Goal: Transaction & Acquisition: Download file/media

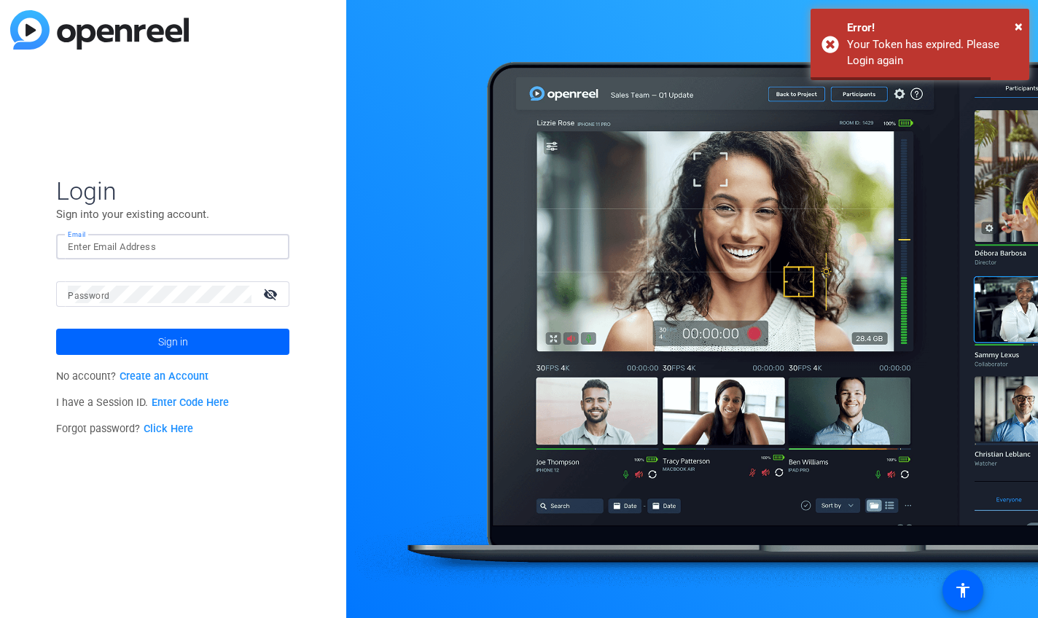
click at [132, 243] on input "Email" at bounding box center [173, 246] width 210 height 17
type input "[PERSON_NAME][EMAIL_ADDRESS][PERSON_NAME][DOMAIN_NAME]"
click at [56, 329] on button "Sign in" at bounding box center [172, 342] width 233 height 26
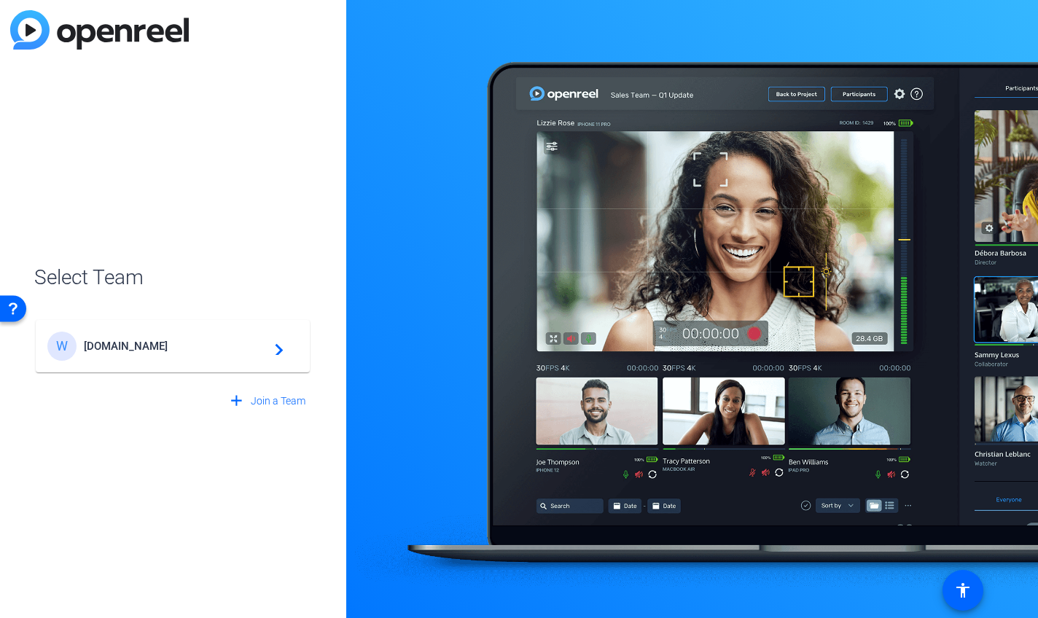
click at [157, 338] on div "W [DOMAIN_NAME] navigate_next" at bounding box center [172, 346] width 251 height 29
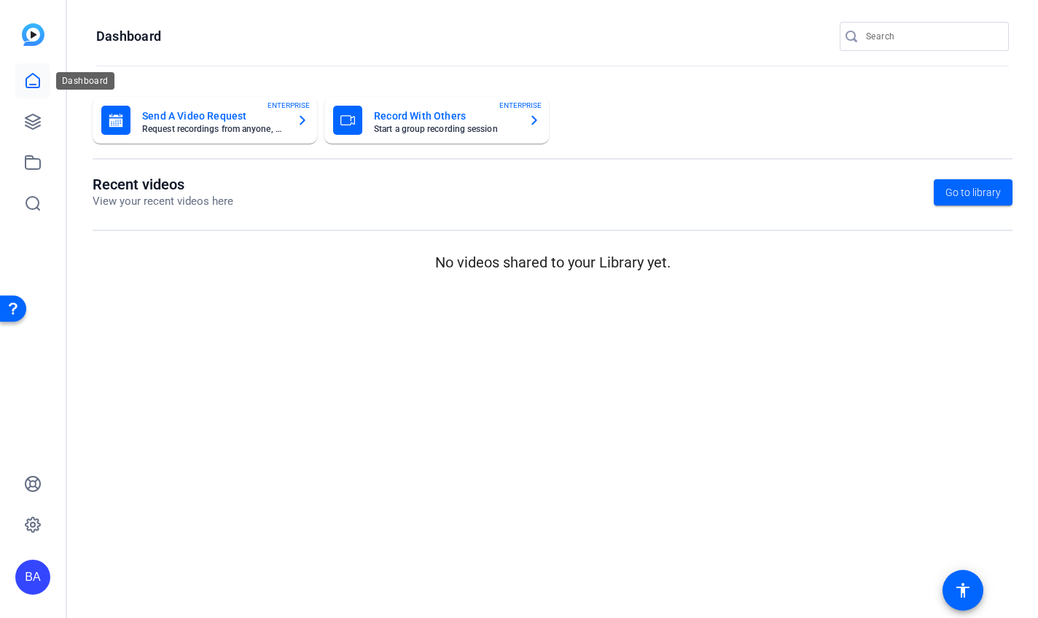
click at [42, 87] on link at bounding box center [32, 80] width 35 height 35
click at [36, 114] on icon at bounding box center [32, 121] width 17 height 17
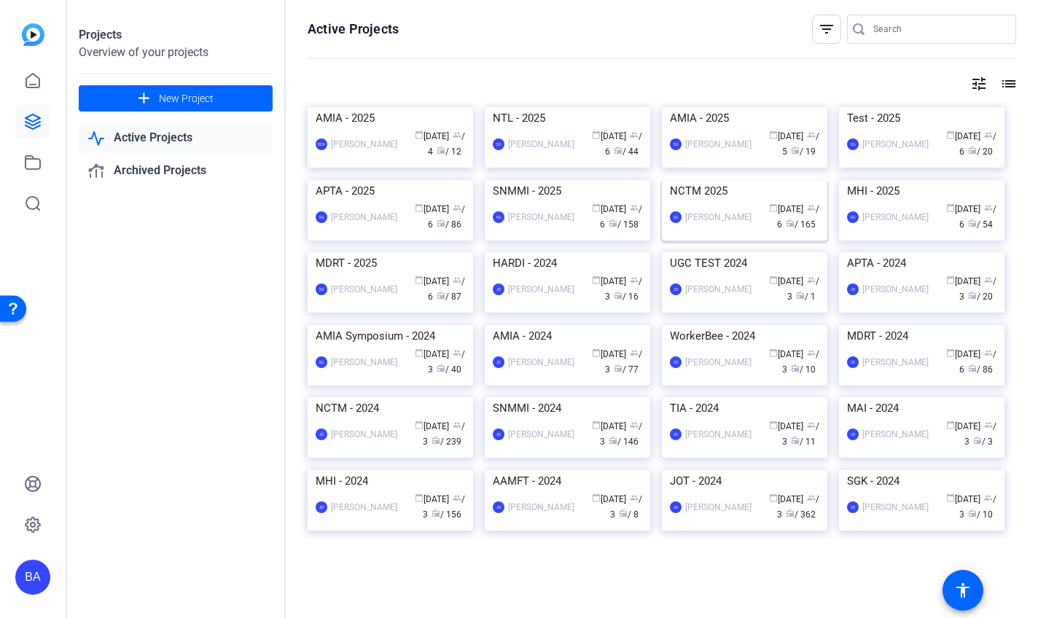
click at [727, 180] on img at bounding box center [744, 180] width 165 height 0
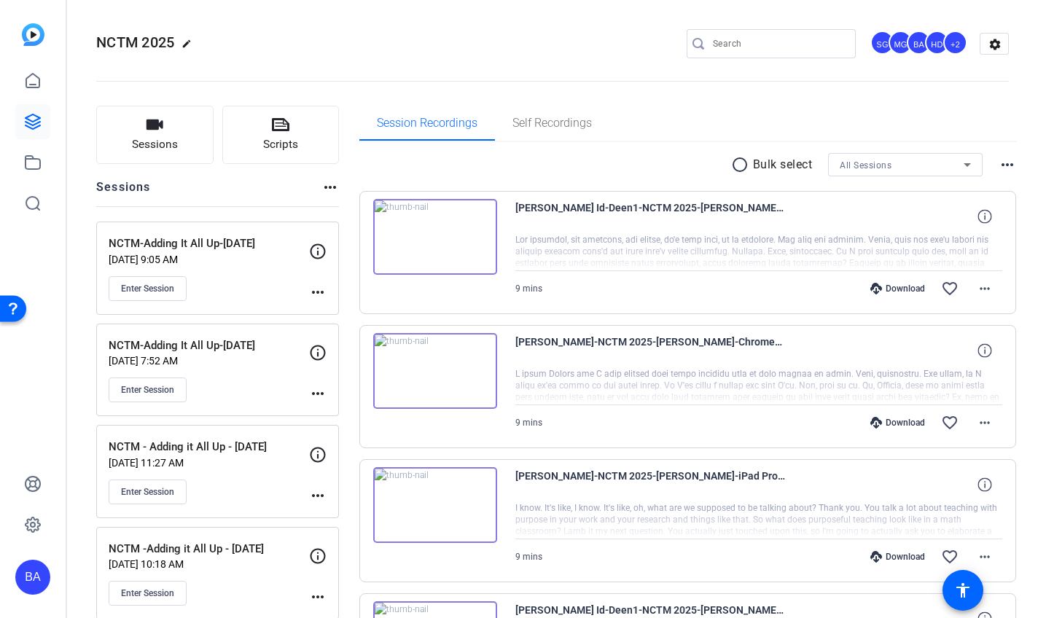
click at [235, 284] on div "Enter Session" at bounding box center [209, 288] width 200 height 25
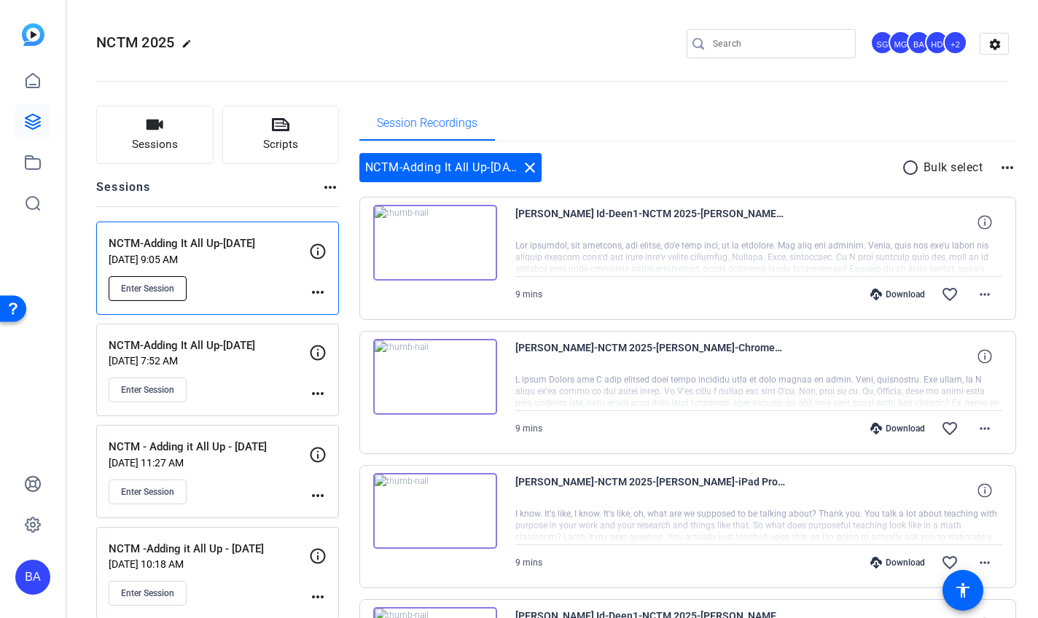
click at [148, 293] on span "Enter Session" at bounding box center [147, 289] width 53 height 12
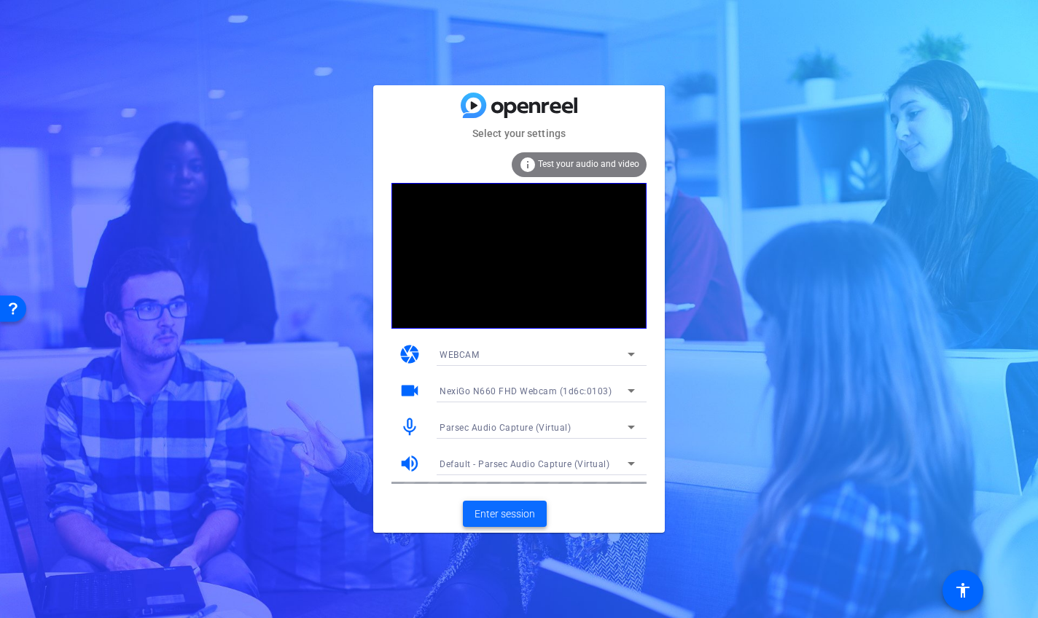
click at [520, 514] on span "Enter session" at bounding box center [504, 513] width 60 height 15
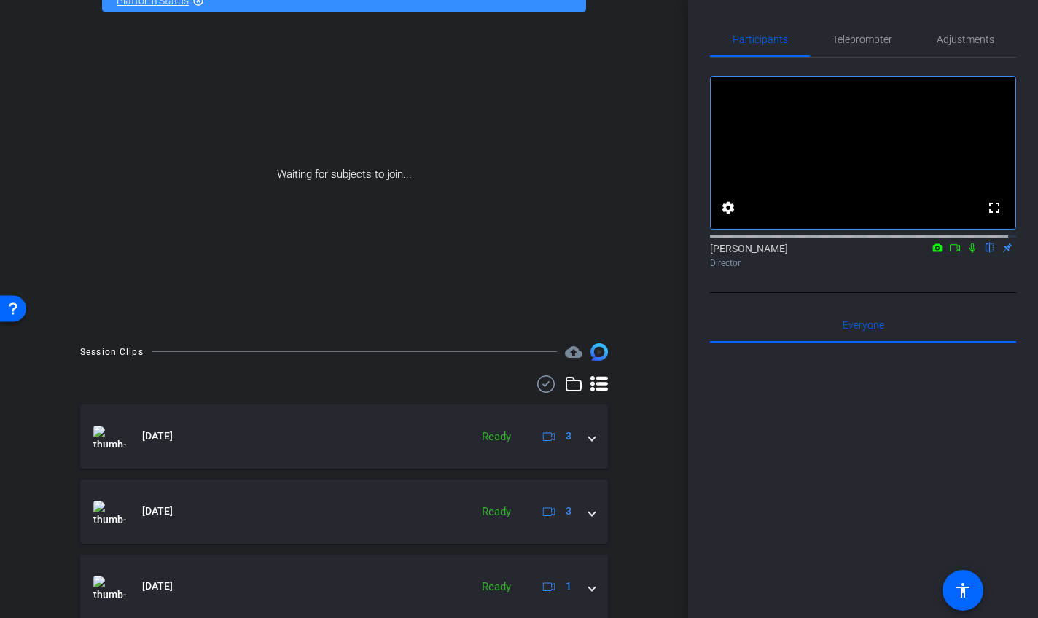
scroll to position [146, 0]
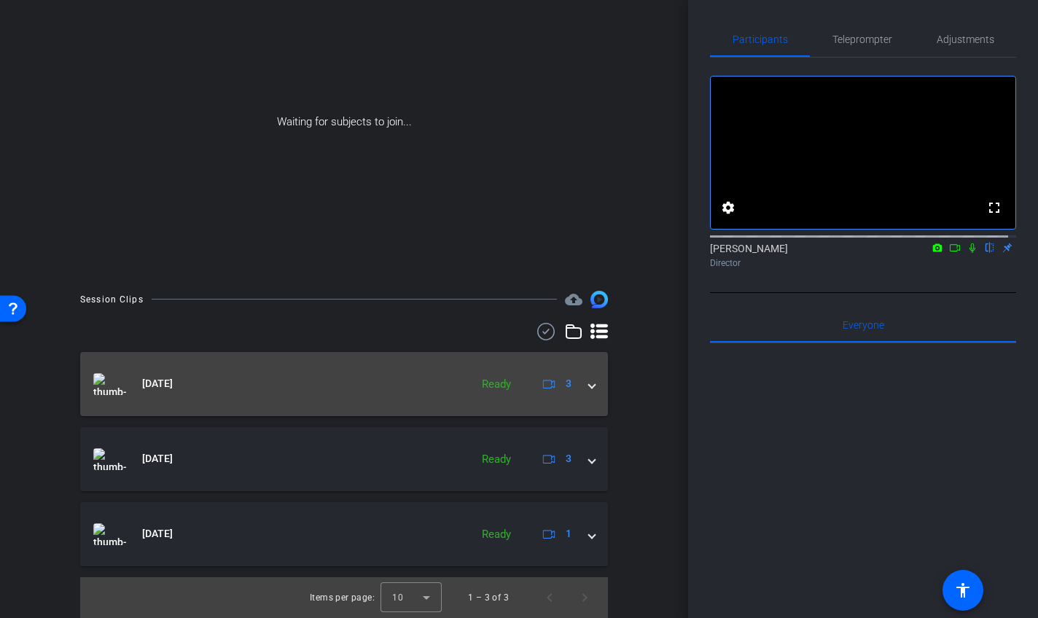
click at [575, 385] on div "Aug 12, 2025 Ready 3" at bounding box center [341, 384] width 496 height 22
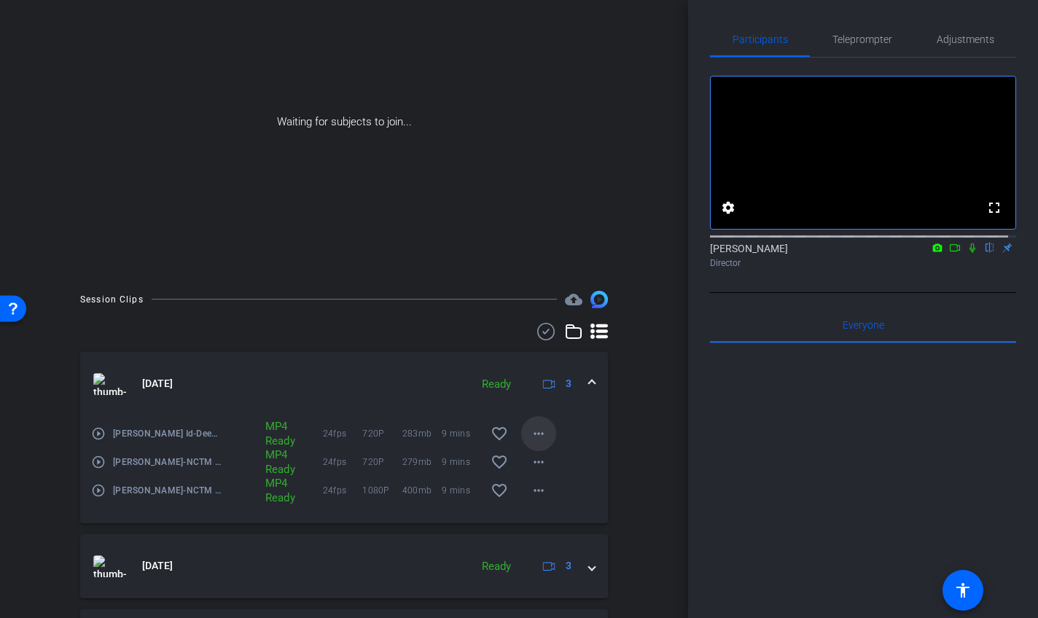
click at [536, 430] on mat-icon "more_horiz" at bounding box center [538, 433] width 17 height 17
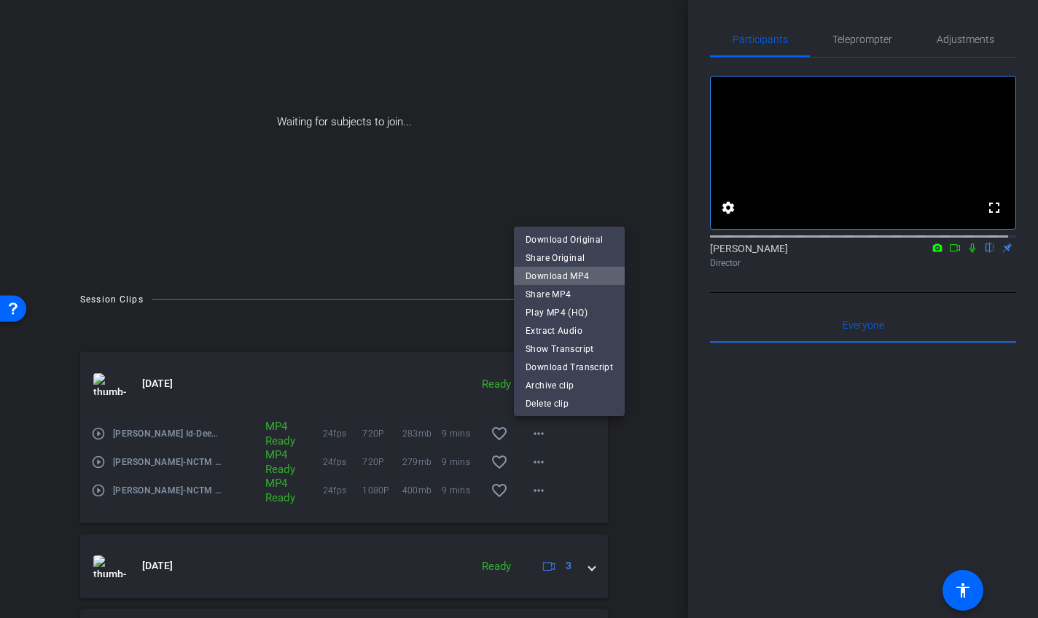
click at [576, 271] on span "Download MP4" at bounding box center [568, 275] width 87 height 17
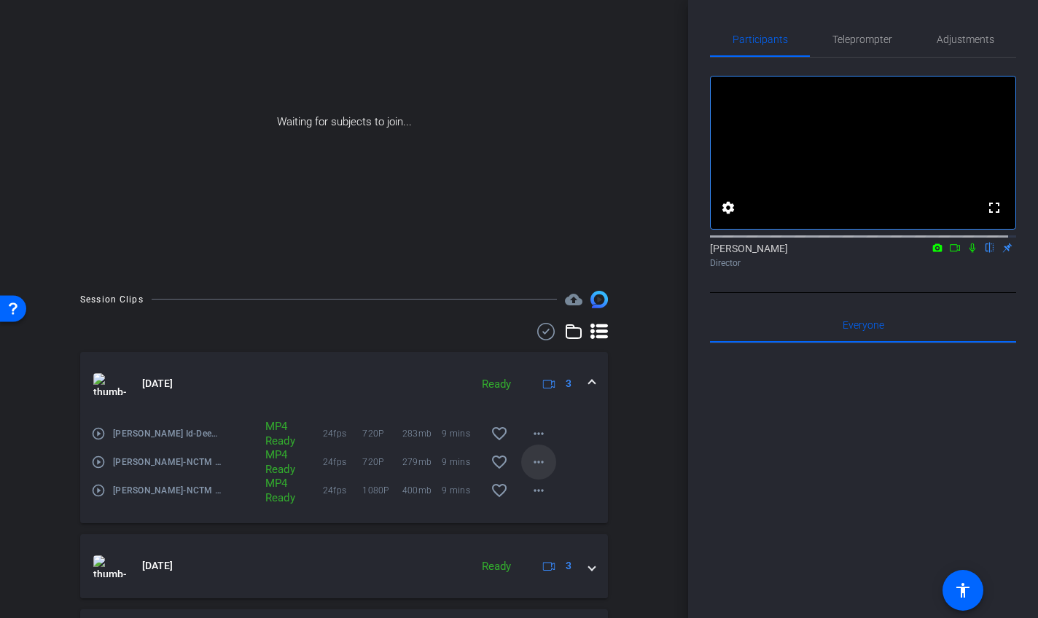
click at [538, 470] on mat-icon "more_horiz" at bounding box center [538, 461] width 17 height 17
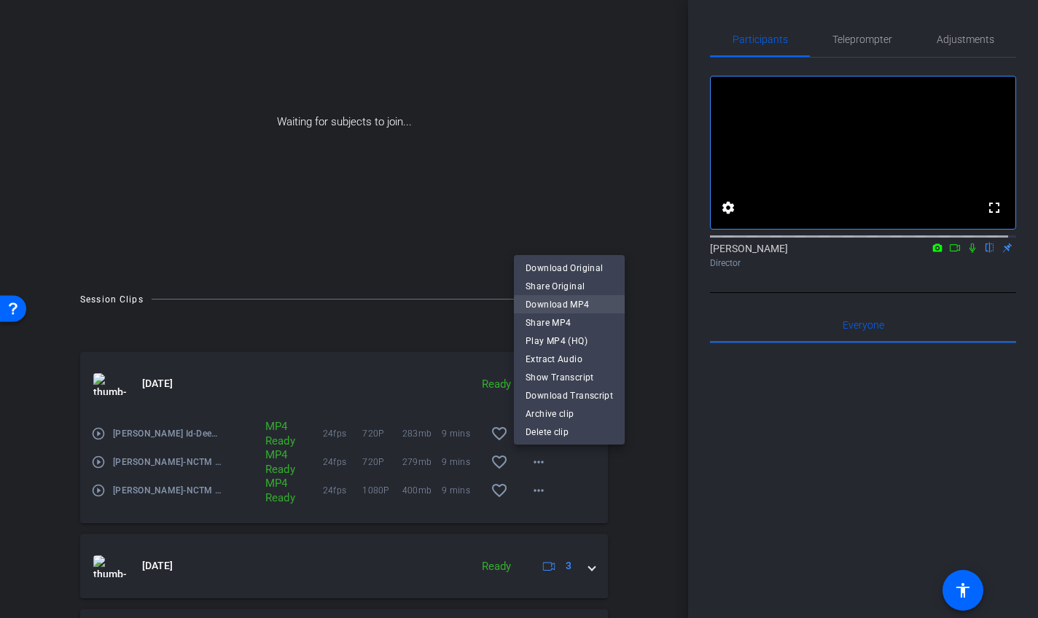
click at [562, 300] on span "Download MP4" at bounding box center [568, 304] width 87 height 17
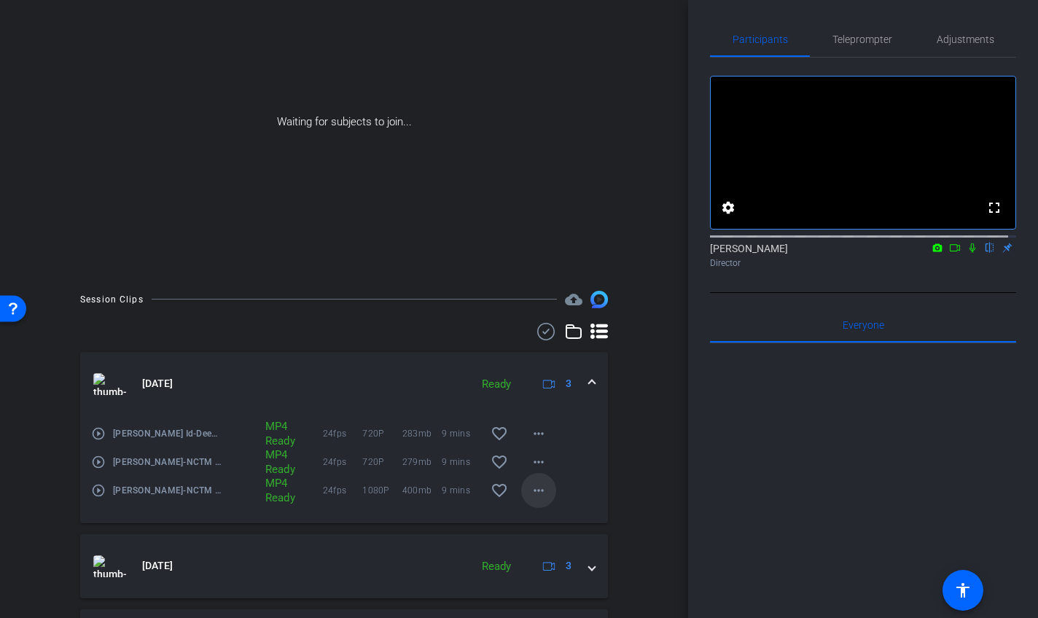
click at [530, 493] on mat-icon "more_horiz" at bounding box center [538, 490] width 17 height 17
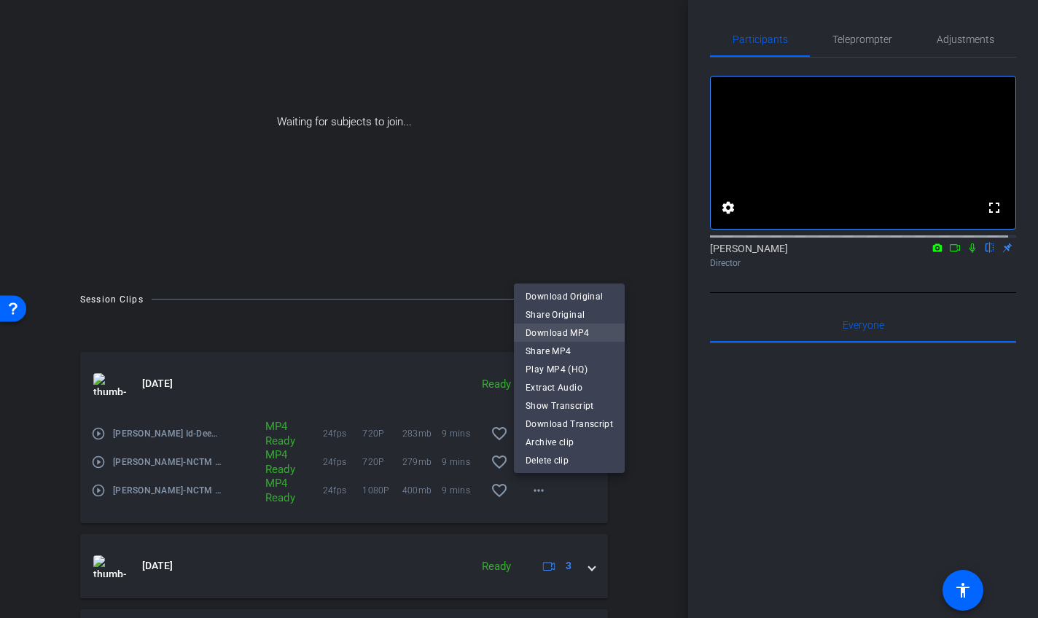
click at [569, 332] on span "Download MP4" at bounding box center [568, 332] width 87 height 17
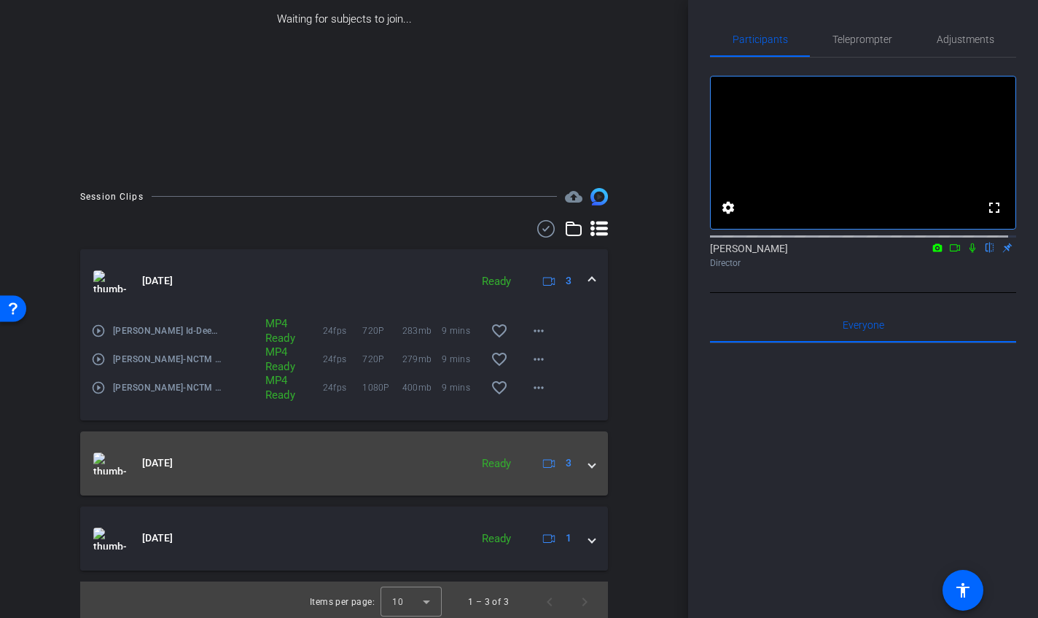
scroll to position [253, 0]
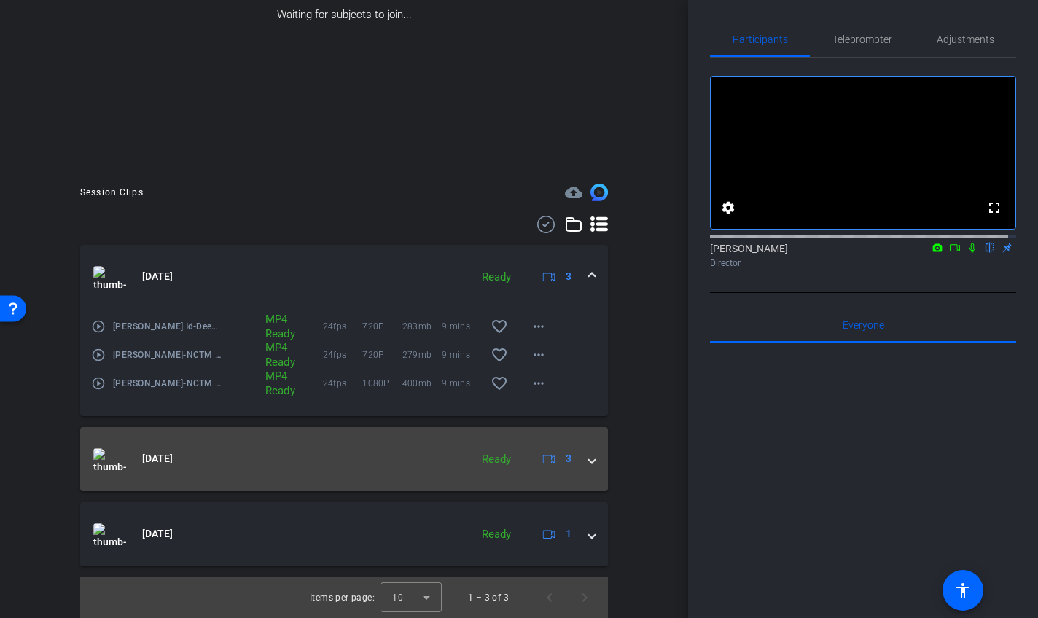
click at [589, 465] on span at bounding box center [592, 458] width 6 height 15
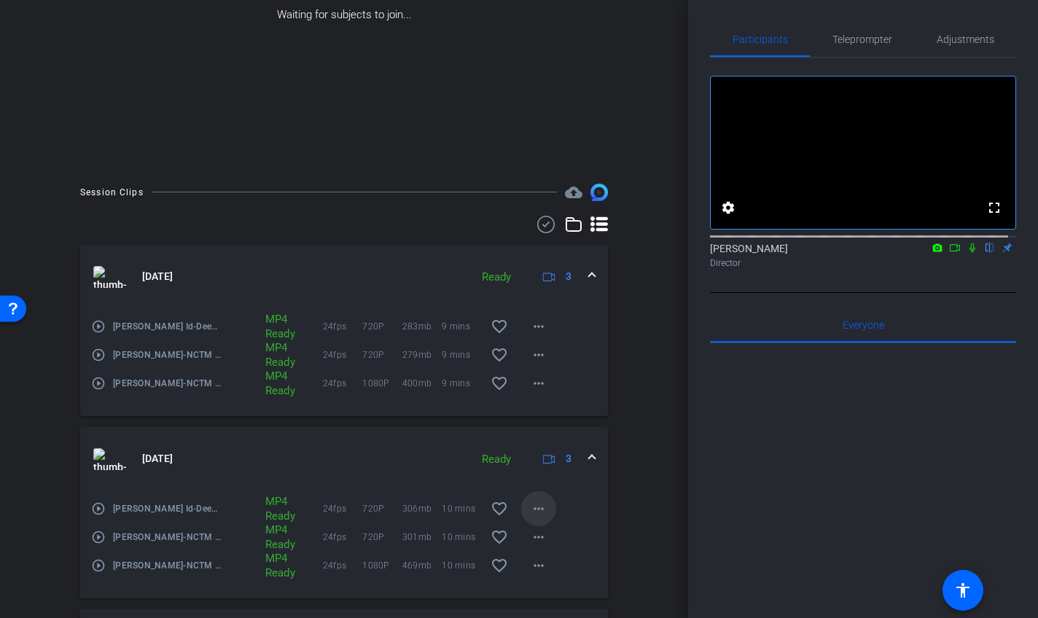
click at [530, 509] on mat-icon "more_horiz" at bounding box center [538, 508] width 17 height 17
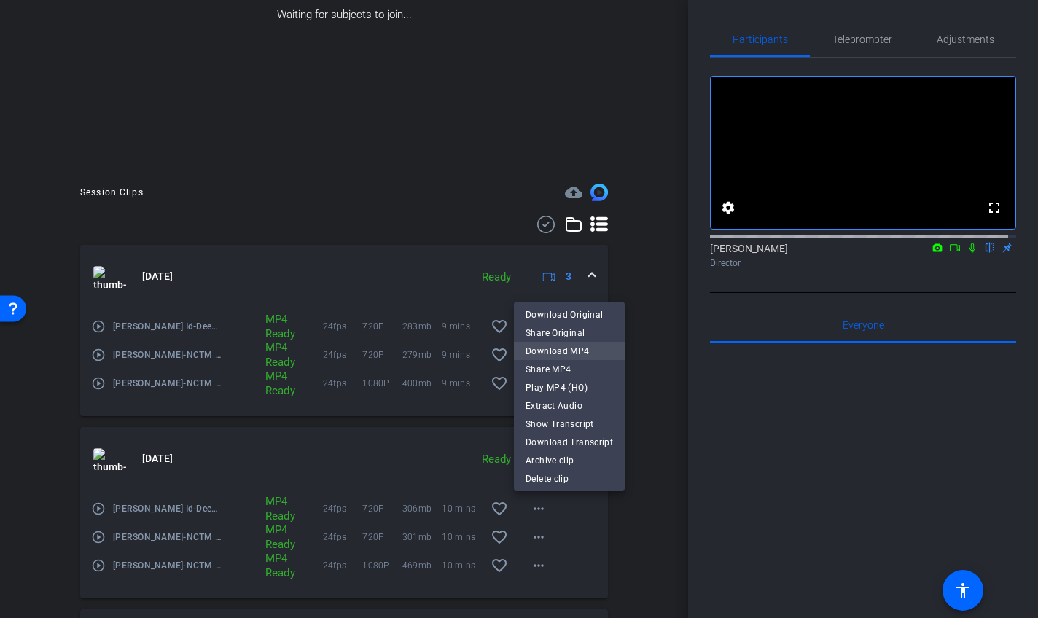
click at [555, 347] on span "Download MP4" at bounding box center [568, 351] width 87 height 17
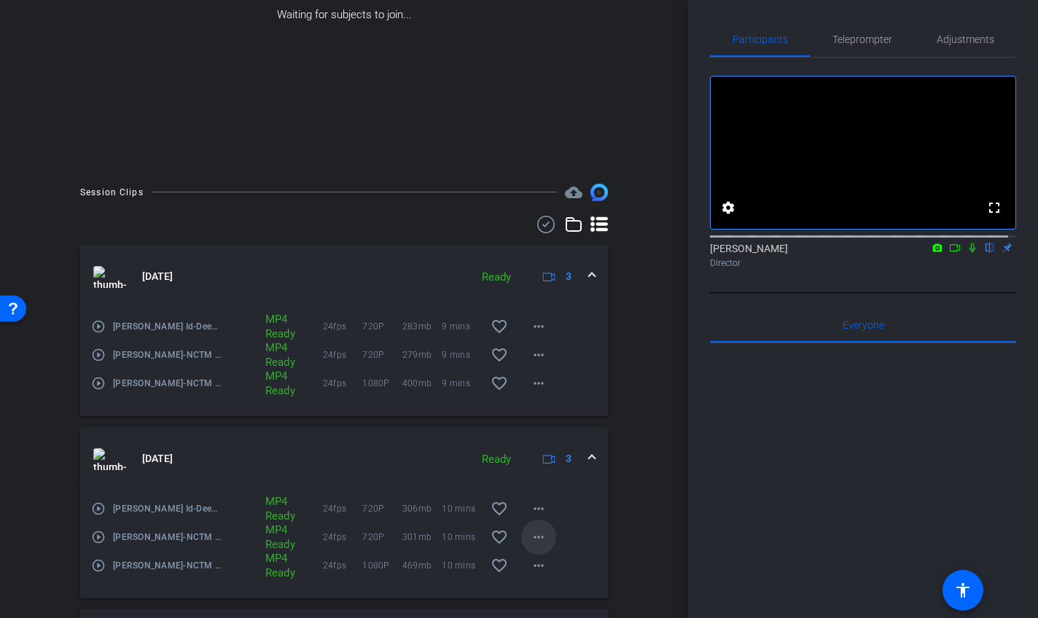
click at [521, 537] on span at bounding box center [538, 537] width 35 height 35
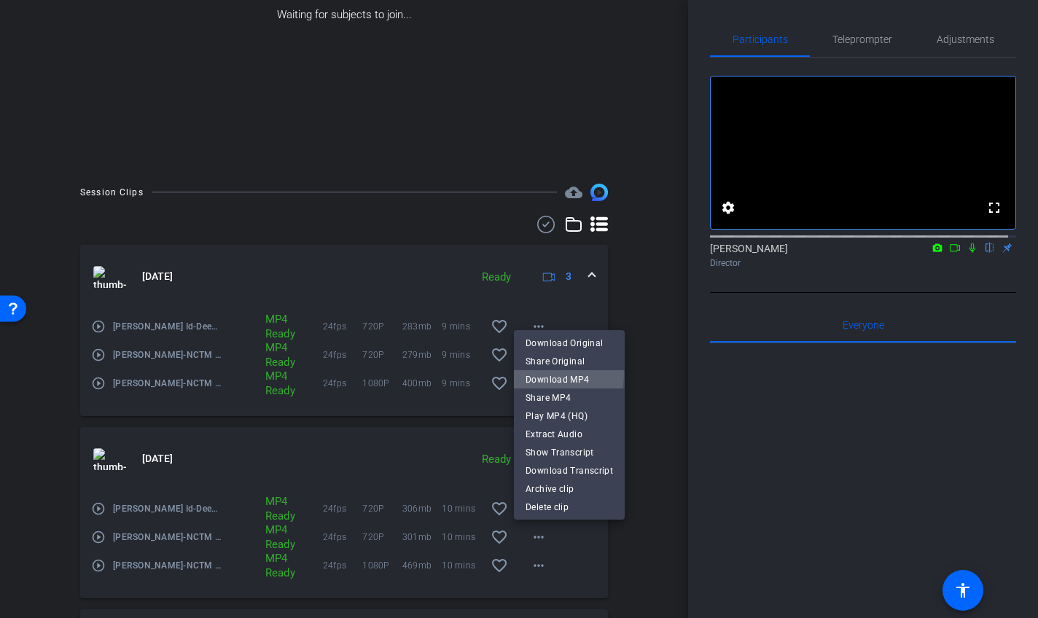
click at [555, 373] on span "Download MP4" at bounding box center [568, 379] width 87 height 17
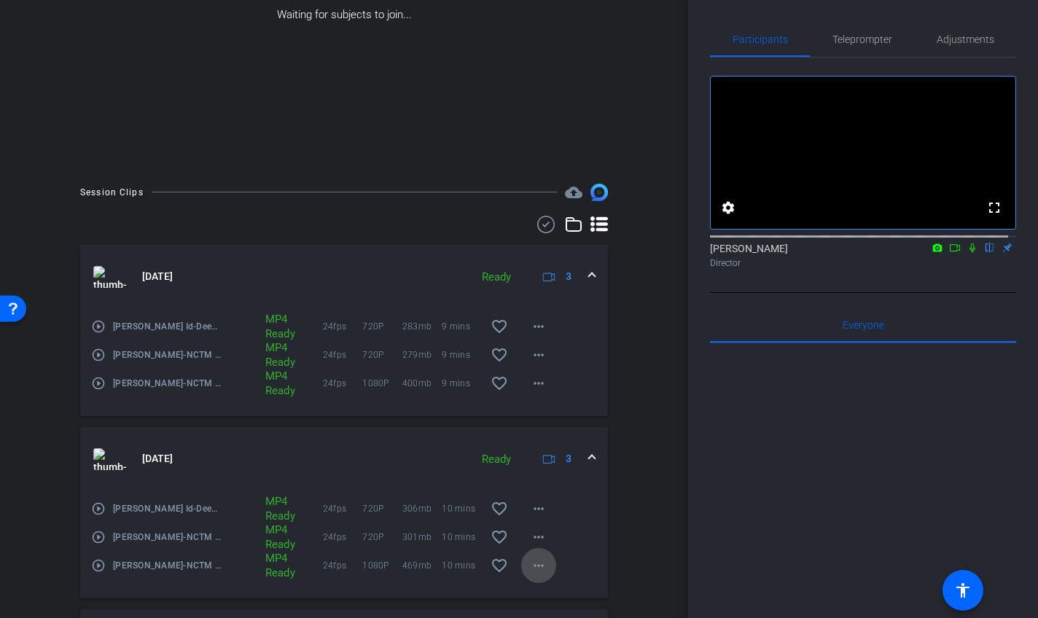
click at [530, 571] on mat-icon "more_horiz" at bounding box center [538, 565] width 17 height 17
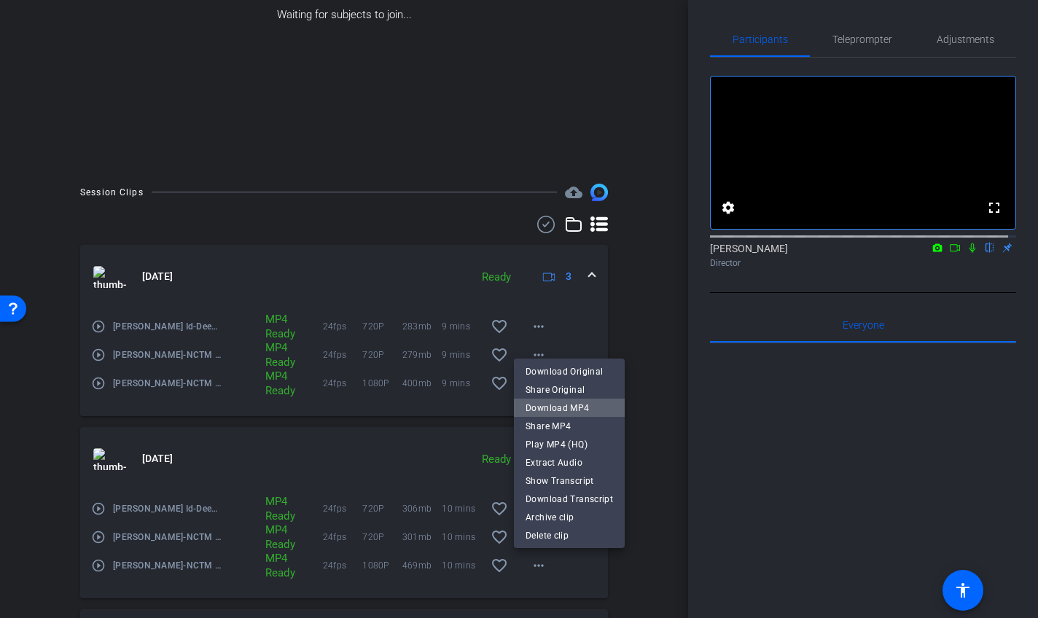
click at [572, 409] on span "Download MP4" at bounding box center [568, 407] width 87 height 17
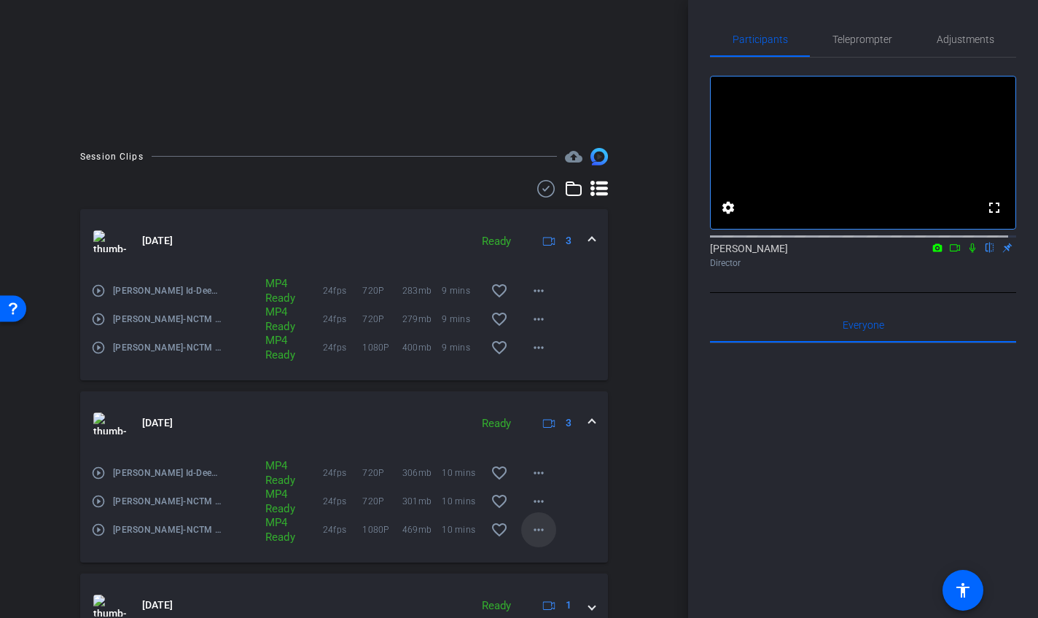
scroll to position [360, 0]
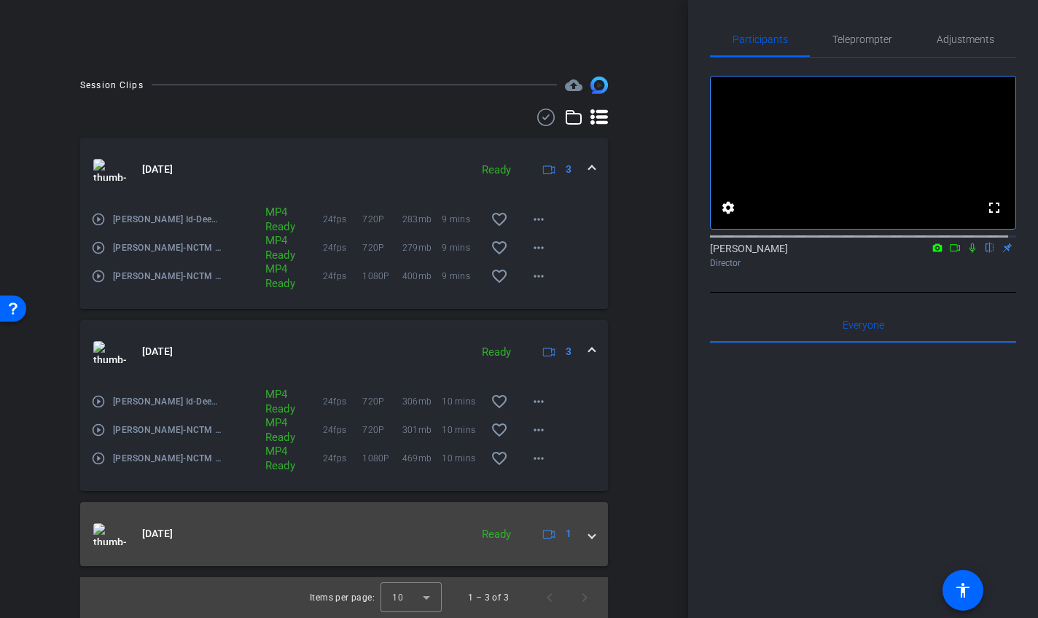
click at [578, 536] on div "Aug 12, 2025 Ready 1" at bounding box center [341, 534] width 496 height 22
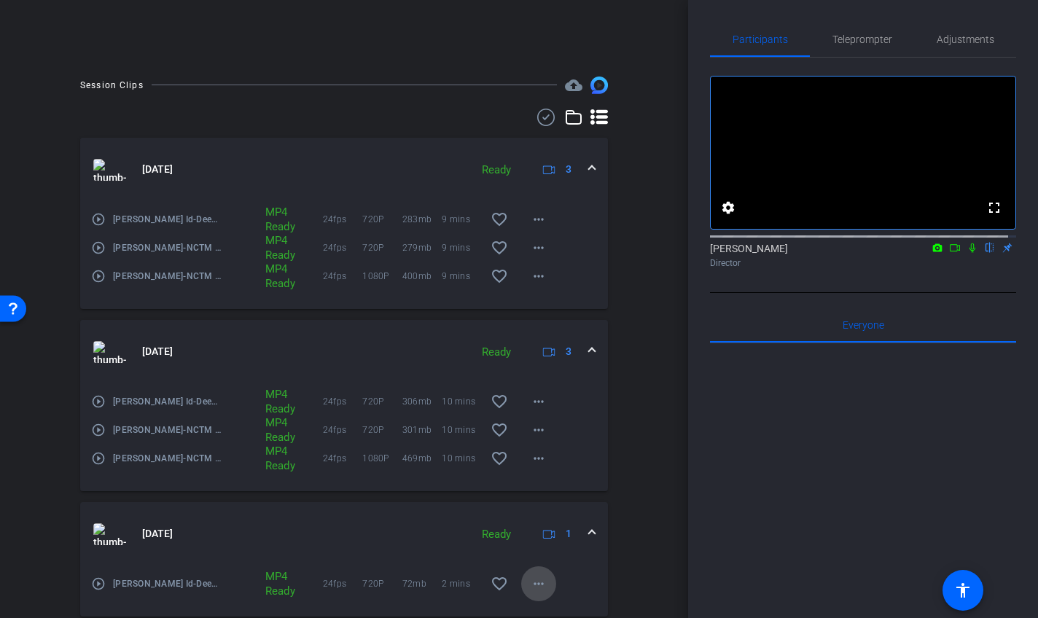
click at [531, 584] on mat-icon "more_horiz" at bounding box center [538, 583] width 17 height 17
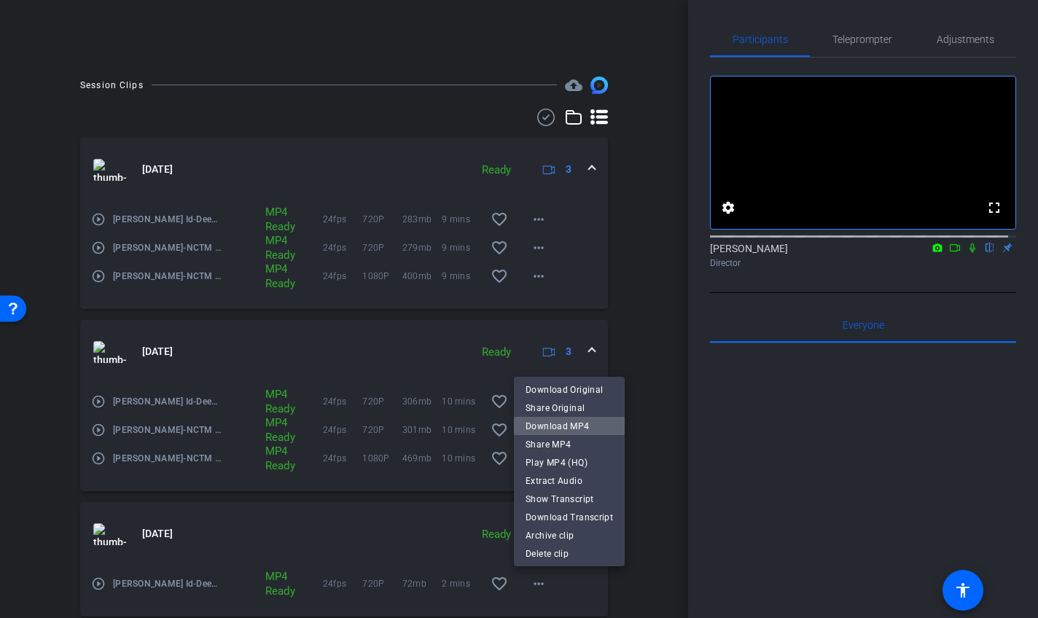
click at [582, 428] on span "Download MP4" at bounding box center [568, 426] width 87 height 17
